Goal: Complete application form

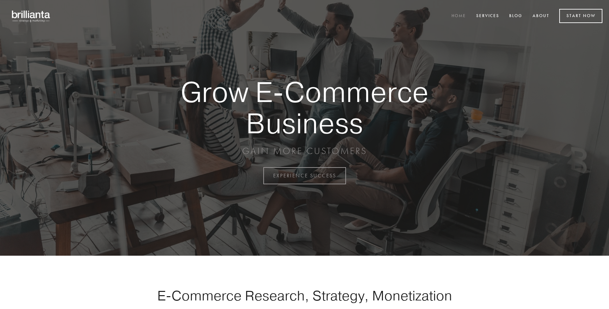
scroll to position [1727, 0]
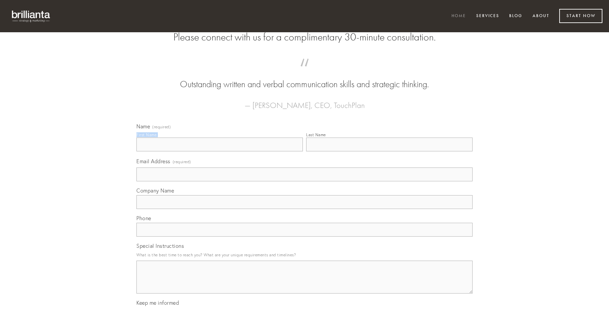
type input "[PERSON_NAME]"
click at [389, 152] on input "Last Name" at bounding box center [389, 145] width 166 height 14
type input "[PERSON_NAME]"
click at [304, 181] on input "Email Address (required)" at bounding box center [304, 175] width 336 height 14
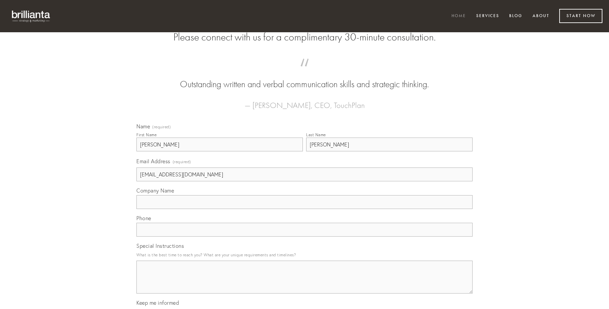
type input "[EMAIL_ADDRESS][DOMAIN_NAME]"
click at [304, 209] on input "Company Name" at bounding box center [304, 202] width 336 height 14
type input "arca"
click at [304, 237] on input "text" at bounding box center [304, 230] width 336 height 14
click at [304, 283] on textarea "Special Instructions" at bounding box center [304, 277] width 336 height 33
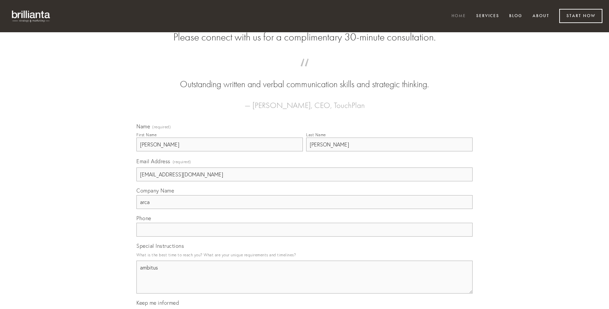
type textarea "ambitus"
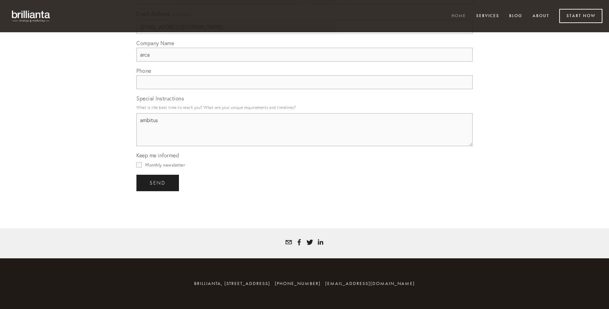
click at [158, 183] on span "send" at bounding box center [158, 183] width 16 height 6
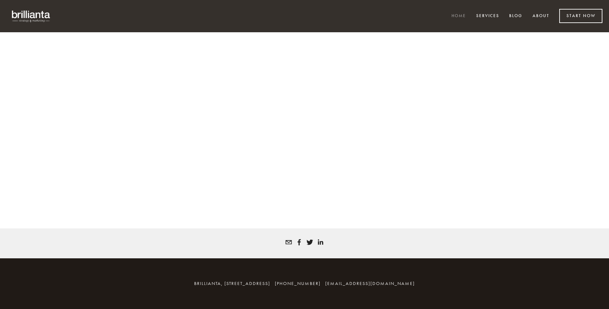
scroll to position [1718, 0]
